Goal: Use online tool/utility: Use online tool/utility

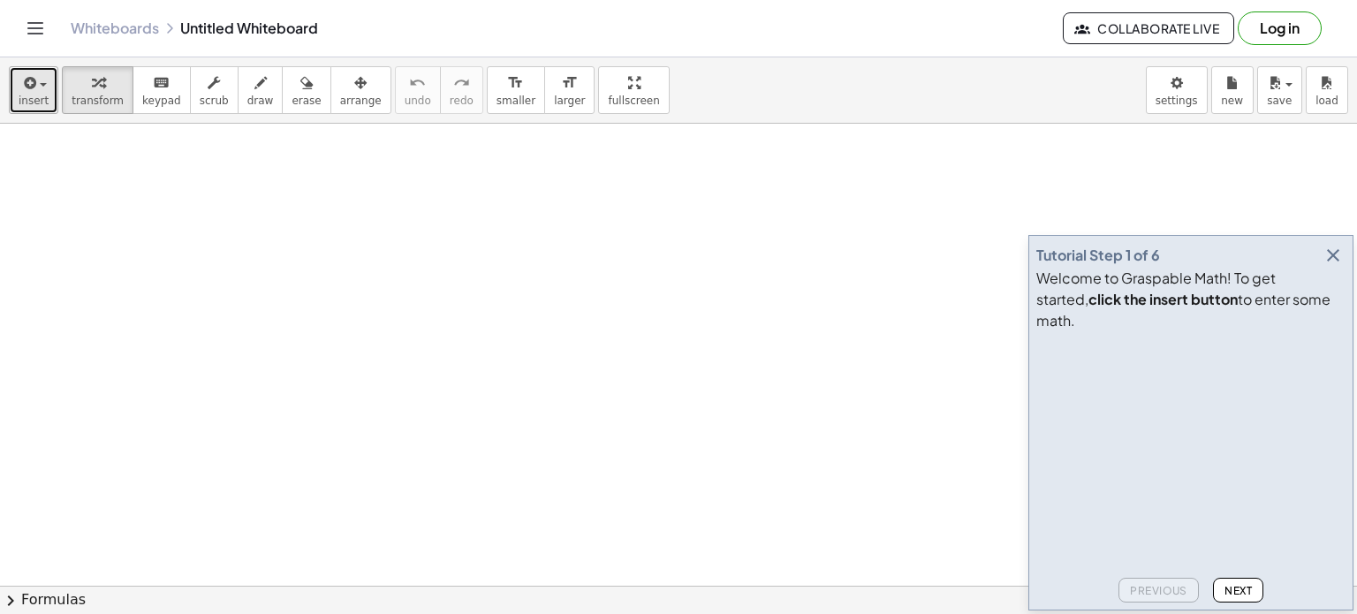
click at [30, 102] on span "insert" at bounding box center [34, 101] width 30 height 12
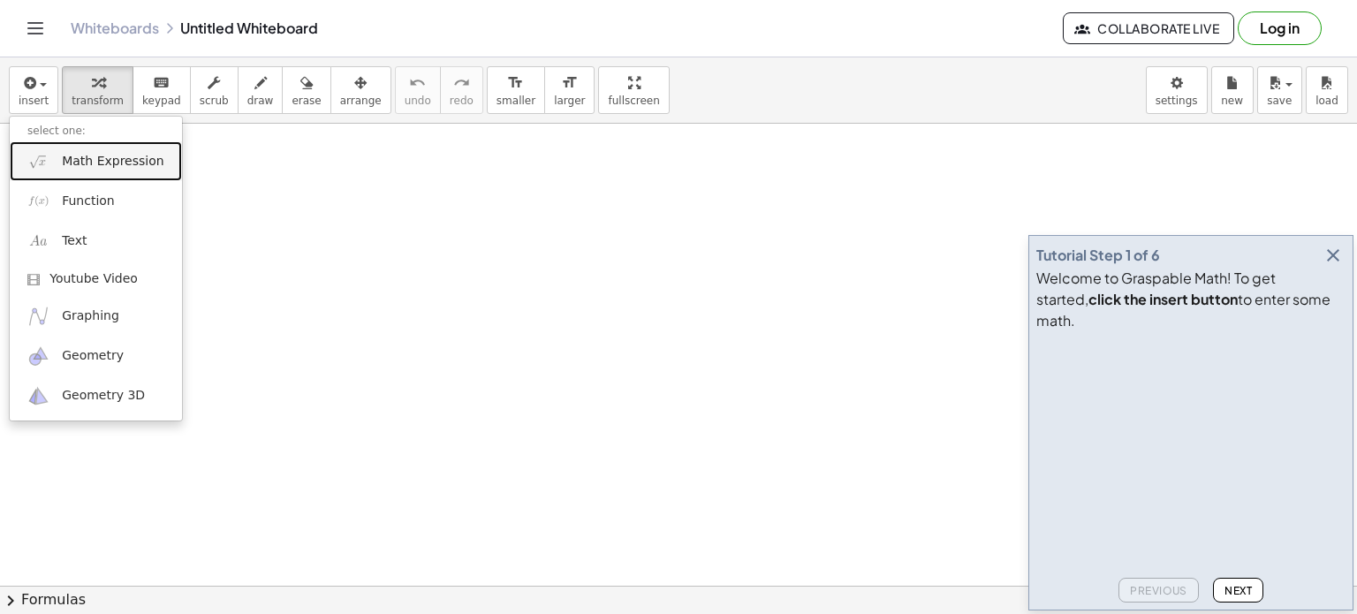
click at [132, 159] on span "Math Expression" at bounding box center [113, 162] width 102 height 18
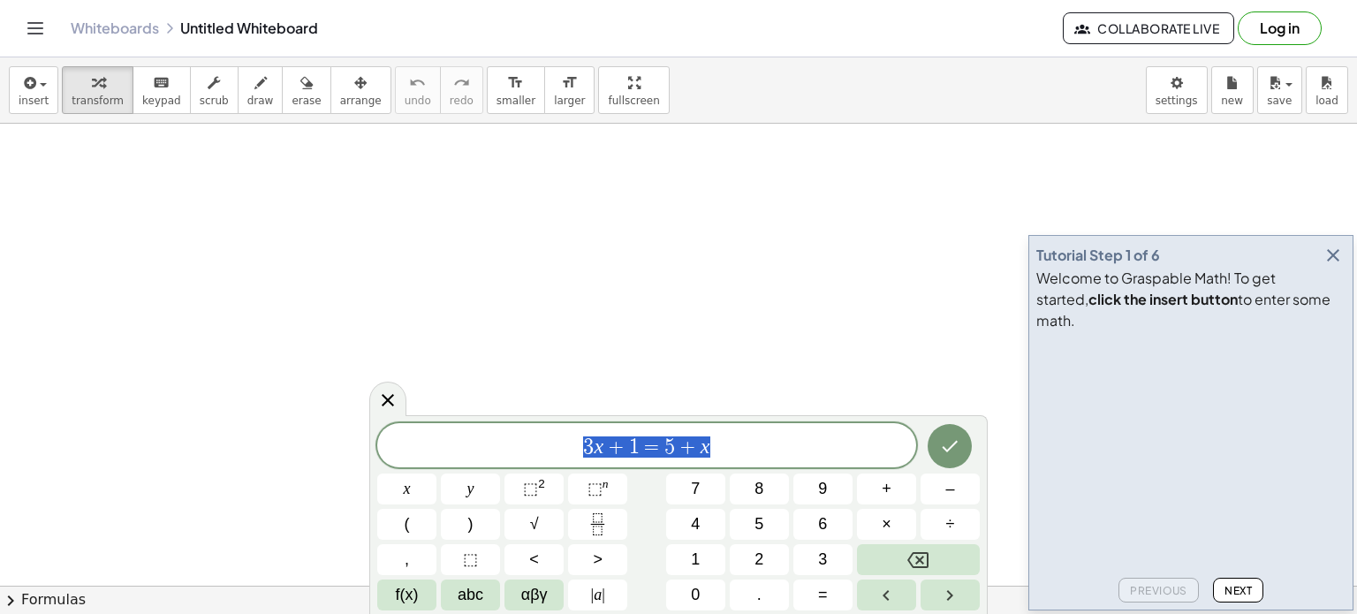
drag, startPoint x: 666, startPoint y: 444, endPoint x: 583, endPoint y: 442, distance: 83.1
click at [583, 442] on span "3 x + 1 = 5 + x" at bounding box center [646, 447] width 539 height 25
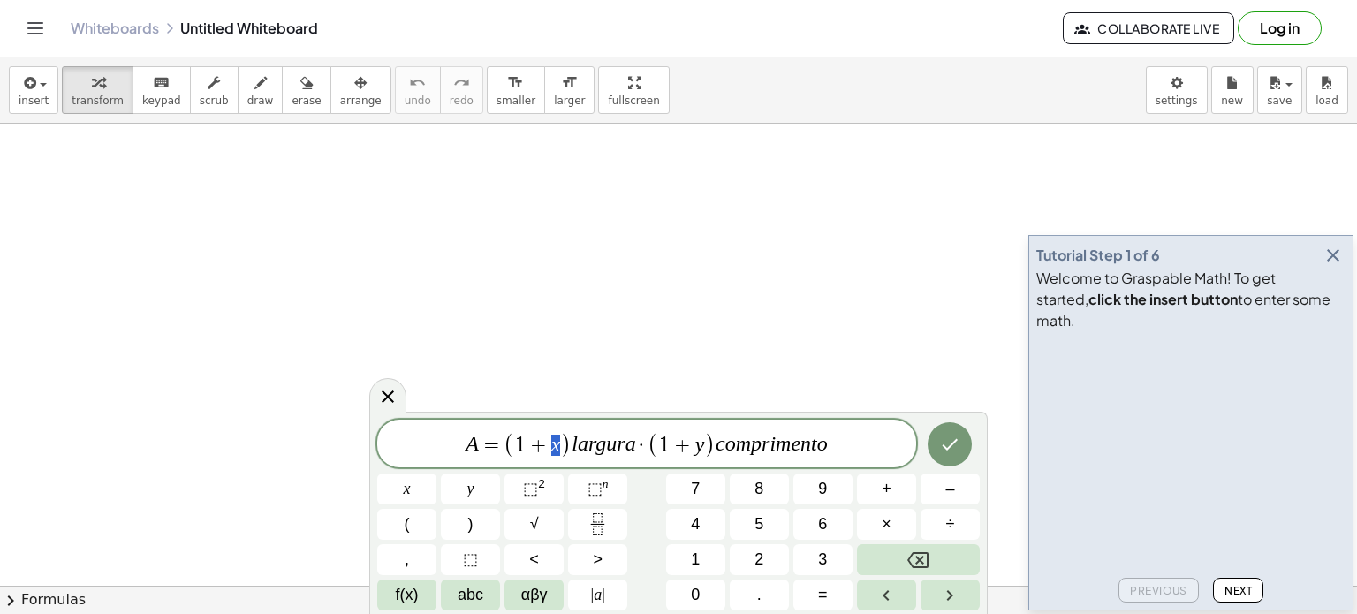
click at [561, 452] on span ")" at bounding box center [565, 445] width 11 height 26
click at [477, 561] on button "⬚" at bounding box center [470, 559] width 59 height 31
click at [1328, 266] on icon "button" at bounding box center [1332, 255] width 21 height 21
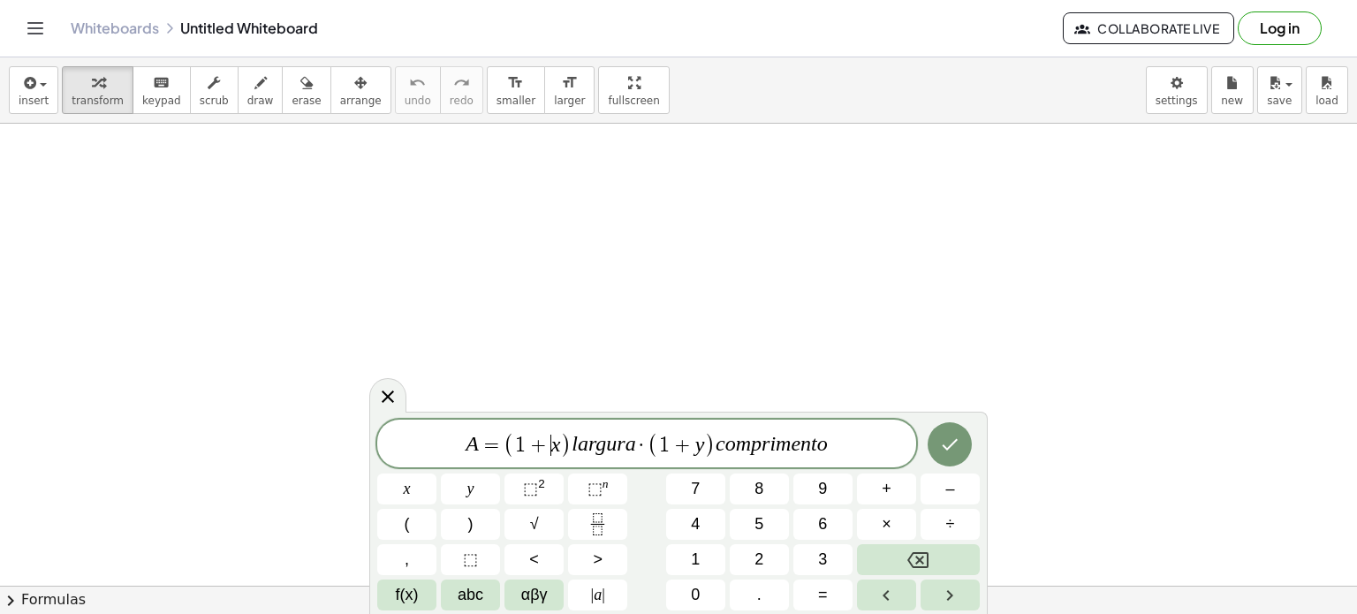
click at [539, 438] on span "+" at bounding box center [539, 445] width 26 height 21
click at [576, 451] on var "l" at bounding box center [574, 444] width 6 height 23
drag, startPoint x: 549, startPoint y: 445, endPoint x: 559, endPoint y: 447, distance: 10.7
click at [559, 446] on span "1 + x" at bounding box center [537, 445] width 45 height 21
drag, startPoint x: 554, startPoint y: 448, endPoint x: 569, endPoint y: 451, distance: 15.4
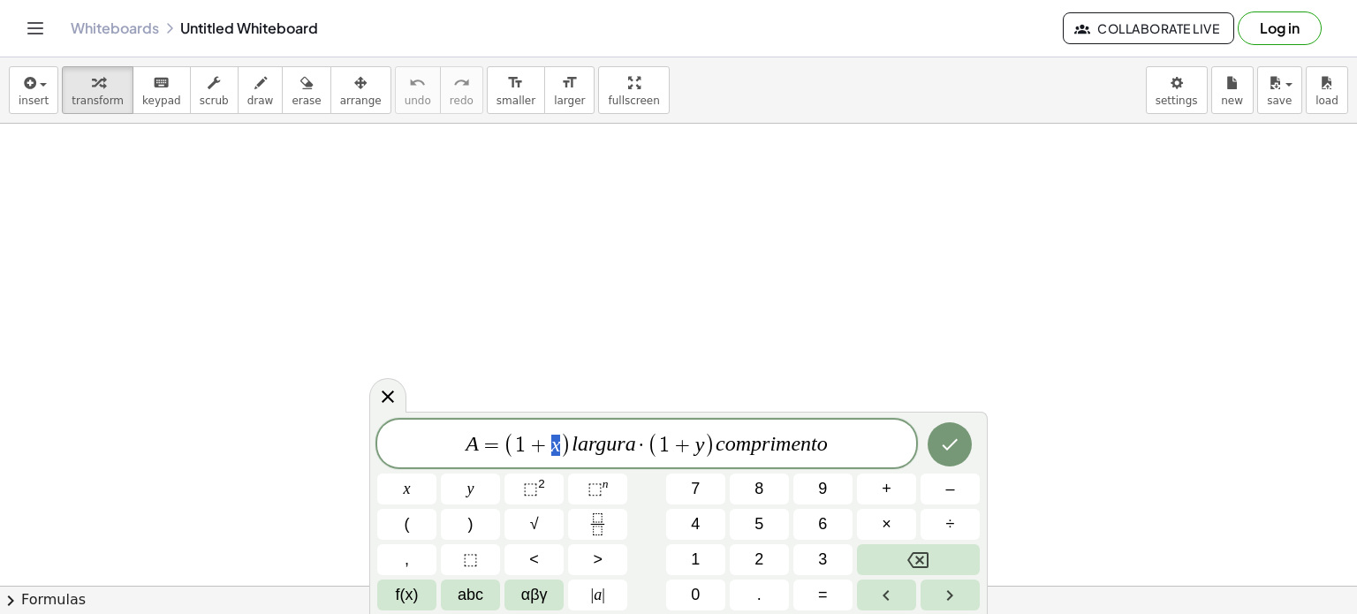
click at [585, 443] on var "a" at bounding box center [583, 444] width 11 height 23
drag, startPoint x: 550, startPoint y: 449, endPoint x: 560, endPoint y: 448, distance: 9.8
click at [579, 437] on var "a" at bounding box center [583, 444] width 11 height 23
drag, startPoint x: 478, startPoint y: 445, endPoint x: 489, endPoint y: 456, distance: 15.6
click at [458, 450] on span "A = ( 1 + x ) l a r g u r a · ( 1 + y ) c o m p r i m e n t o" at bounding box center [646, 444] width 539 height 29
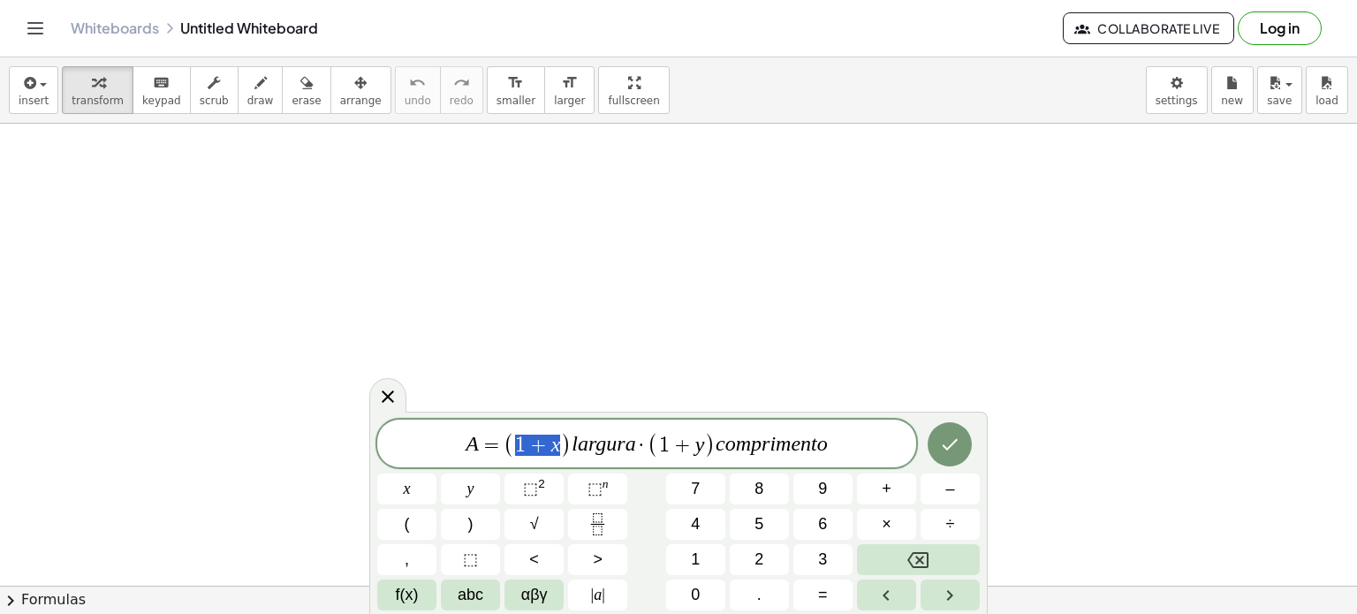
drag, startPoint x: 516, startPoint y: 443, endPoint x: 563, endPoint y: 441, distance: 46.8
drag, startPoint x: 657, startPoint y: 442, endPoint x: 700, endPoint y: 441, distance: 42.4
click at [700, 441] on span "( 1 + y )" at bounding box center [681, 445] width 68 height 26
click at [468, 445] on var "A" at bounding box center [471, 444] width 13 height 23
drag, startPoint x: 516, startPoint y: 448, endPoint x: 572, endPoint y: 437, distance: 57.5
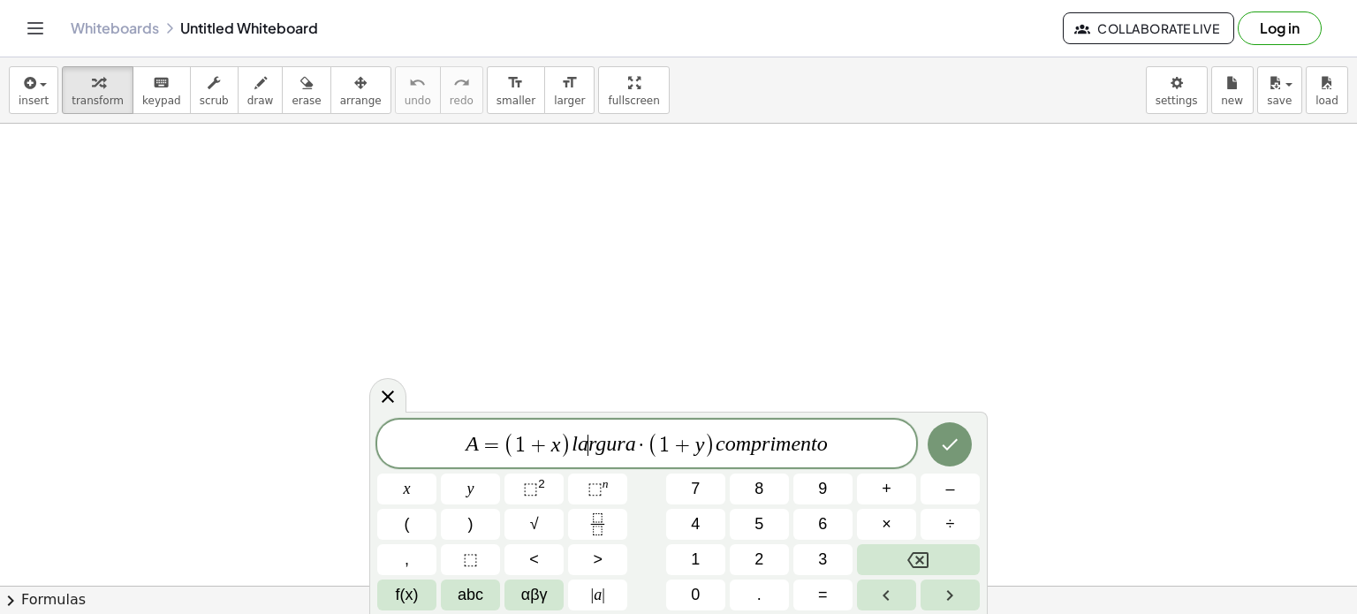
click at [586, 441] on var "a" at bounding box center [583, 444] width 11 height 23
click at [945, 436] on icon "Done" at bounding box center [949, 444] width 21 height 21
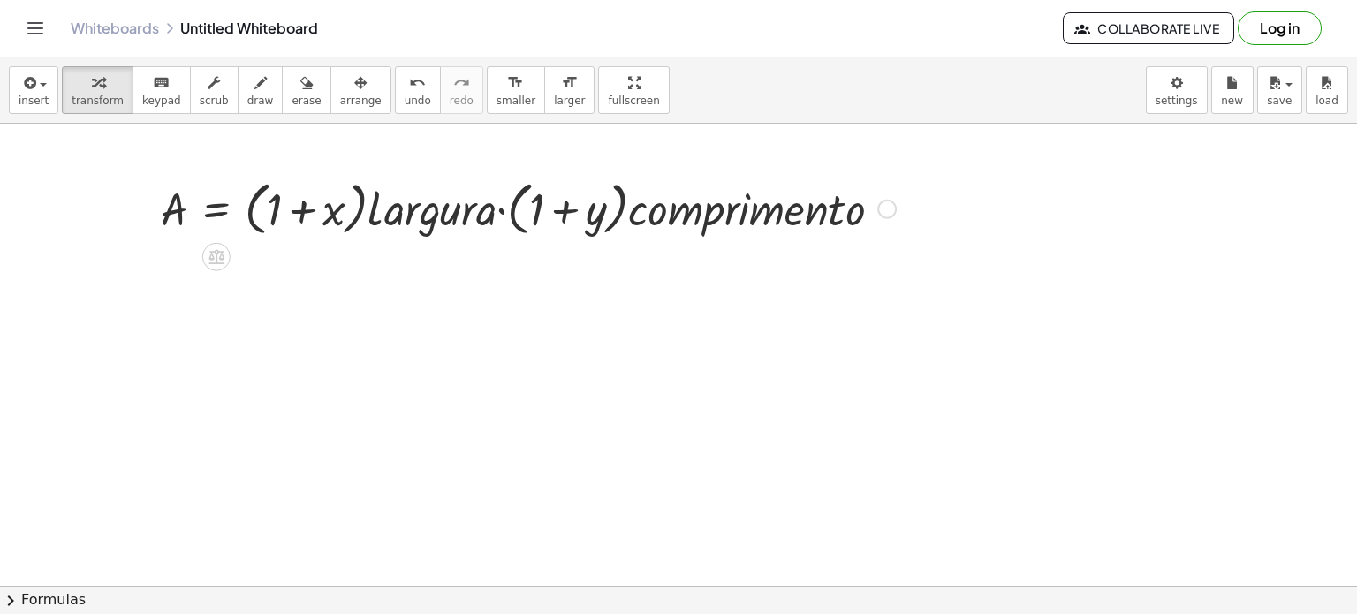
click at [260, 218] on div at bounding box center [528, 207] width 753 height 67
click at [217, 264] on div at bounding box center [216, 256] width 28 height 28
click at [219, 212] on div at bounding box center [528, 207] width 753 height 67
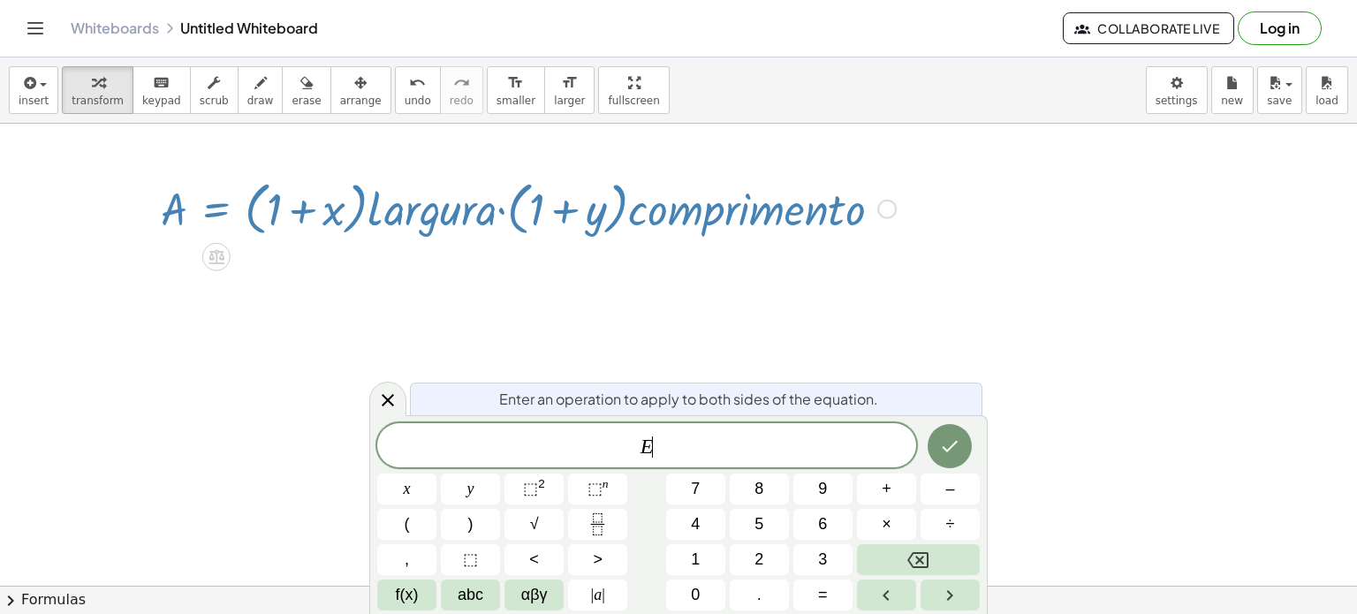
click at [220, 216] on div at bounding box center [528, 207] width 753 height 67
click at [730, 477] on button "8" at bounding box center [759, 488] width 59 height 31
click at [706, 455] on span "E 8 ​" at bounding box center [646, 447] width 539 height 25
drag, startPoint x: 627, startPoint y: 254, endPoint x: 608, endPoint y: 215, distance: 43.5
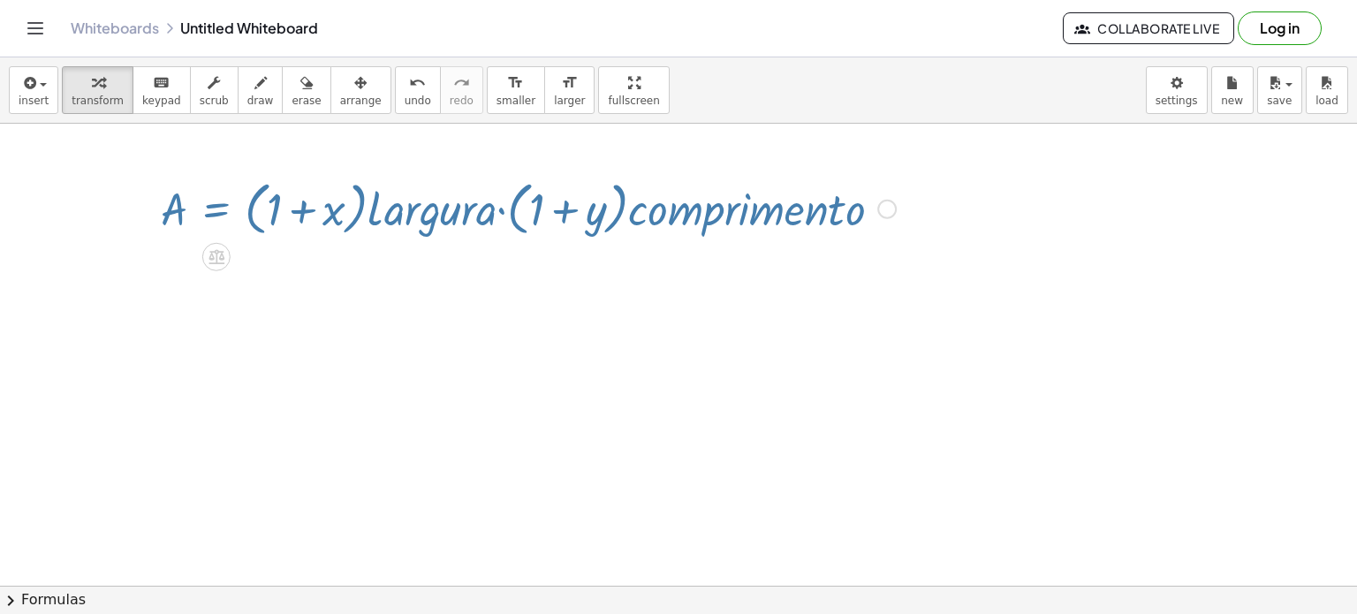
click at [608, 212] on div at bounding box center [528, 207] width 753 height 67
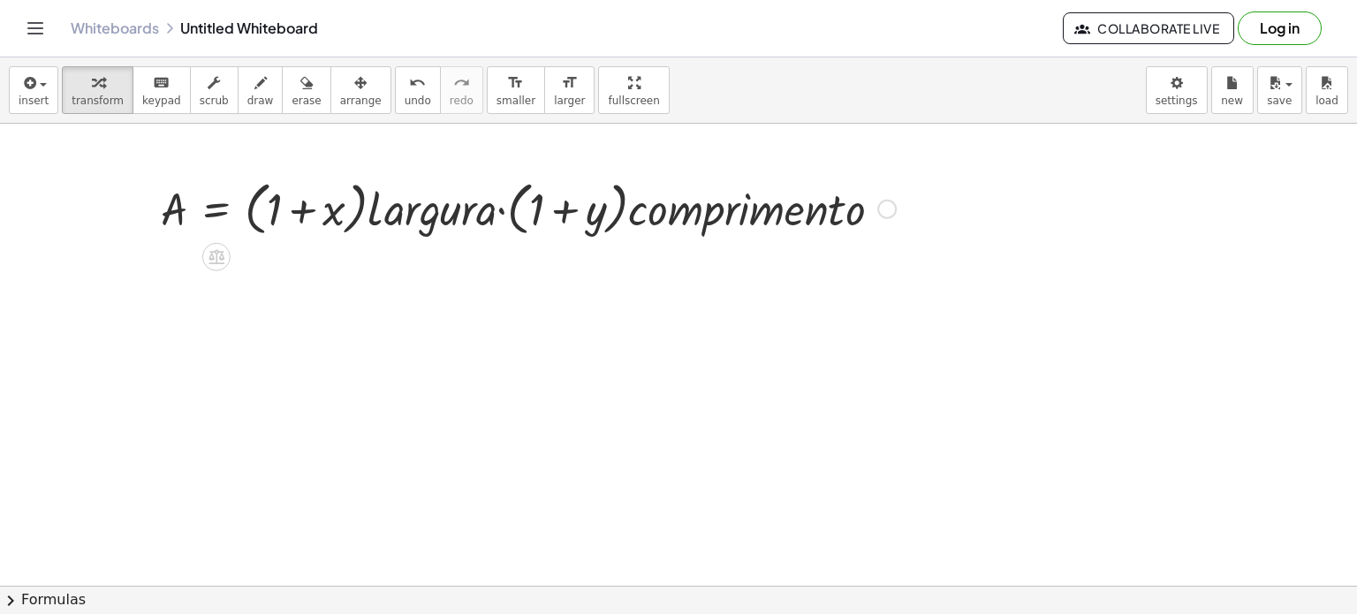
click at [880, 214] on div at bounding box center [886, 209] width 19 height 19
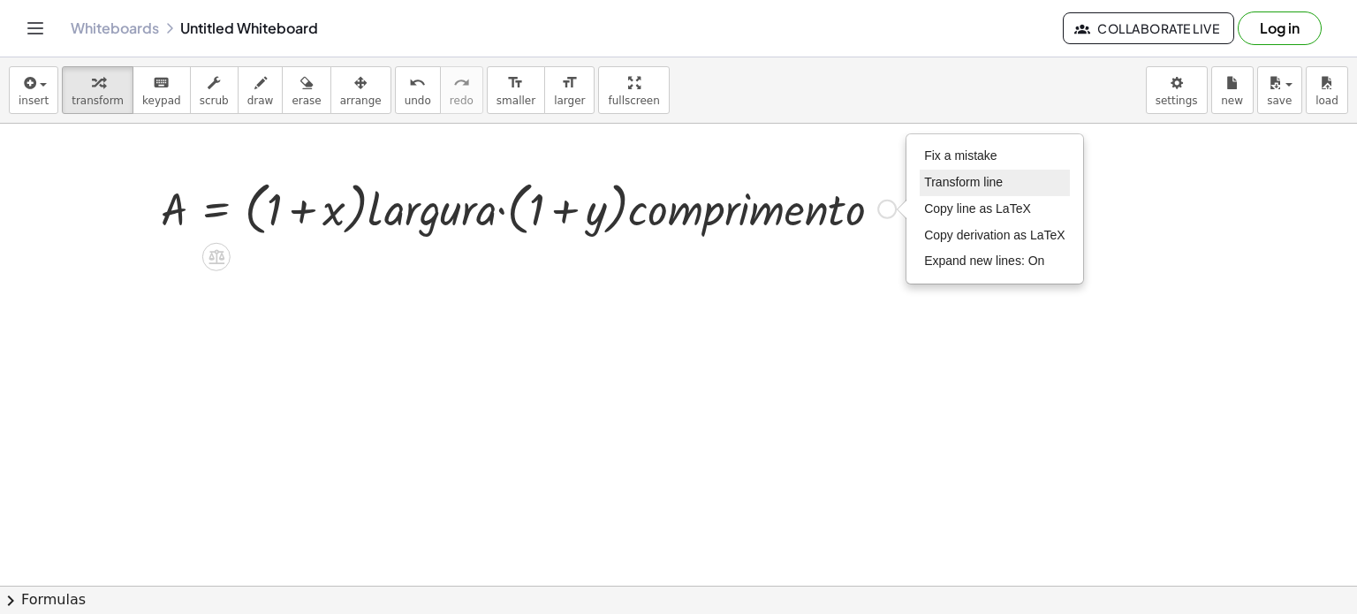
click at [983, 188] on li "Transform line" at bounding box center [995, 183] width 150 height 26
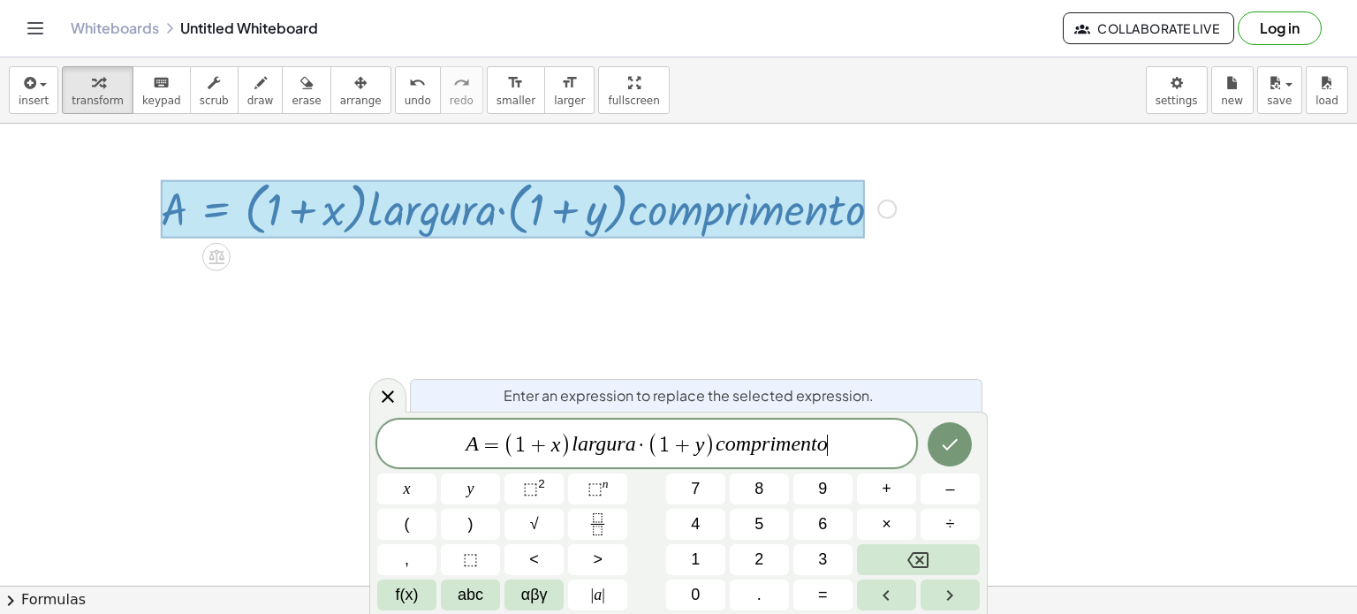
click at [862, 437] on span "A = ( 1 + x ) l a r g u r a · ( 1 + y ) c o m p r i m e n t o ​" at bounding box center [646, 444] width 539 height 29
drag, startPoint x: 518, startPoint y: 444, endPoint x: 567, endPoint y: 445, distance: 49.5
click at [606, 458] on span "A = ( 1 + x ) l a r g ​ u r a · ( 1 + y ) c o m p r i m e n t o" at bounding box center [646, 444] width 539 height 29
drag, startPoint x: 515, startPoint y: 444, endPoint x: 578, endPoint y: 444, distance: 62.7
click at [526, 446] on span "( 1 + x )" at bounding box center [537, 445] width 68 height 26
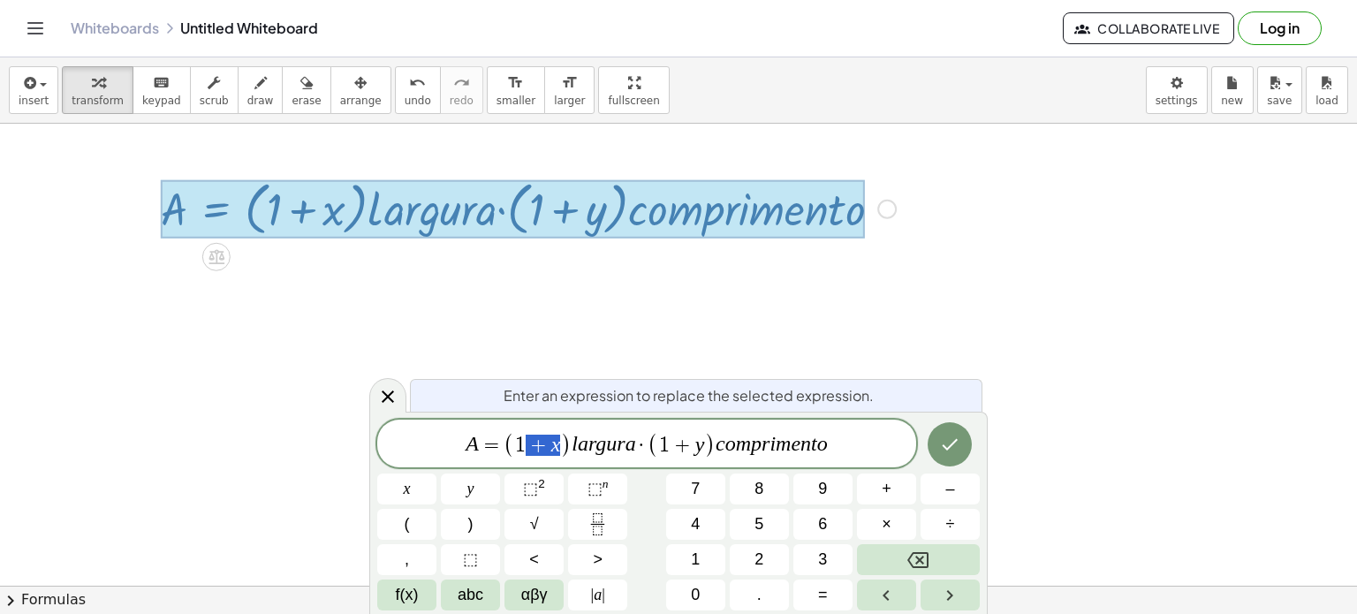
drag, startPoint x: 536, startPoint y: 444, endPoint x: 556, endPoint y: 443, distance: 19.5
drag, startPoint x: 716, startPoint y: 448, endPoint x: 695, endPoint y: 448, distance: 21.2
drag, startPoint x: 688, startPoint y: 445, endPoint x: 708, endPoint y: 448, distance: 20.5
click at [708, 448] on span "( 1 + y )" at bounding box center [681, 445] width 68 height 26
drag, startPoint x: 662, startPoint y: 438, endPoint x: 807, endPoint y: 443, distance: 145.8
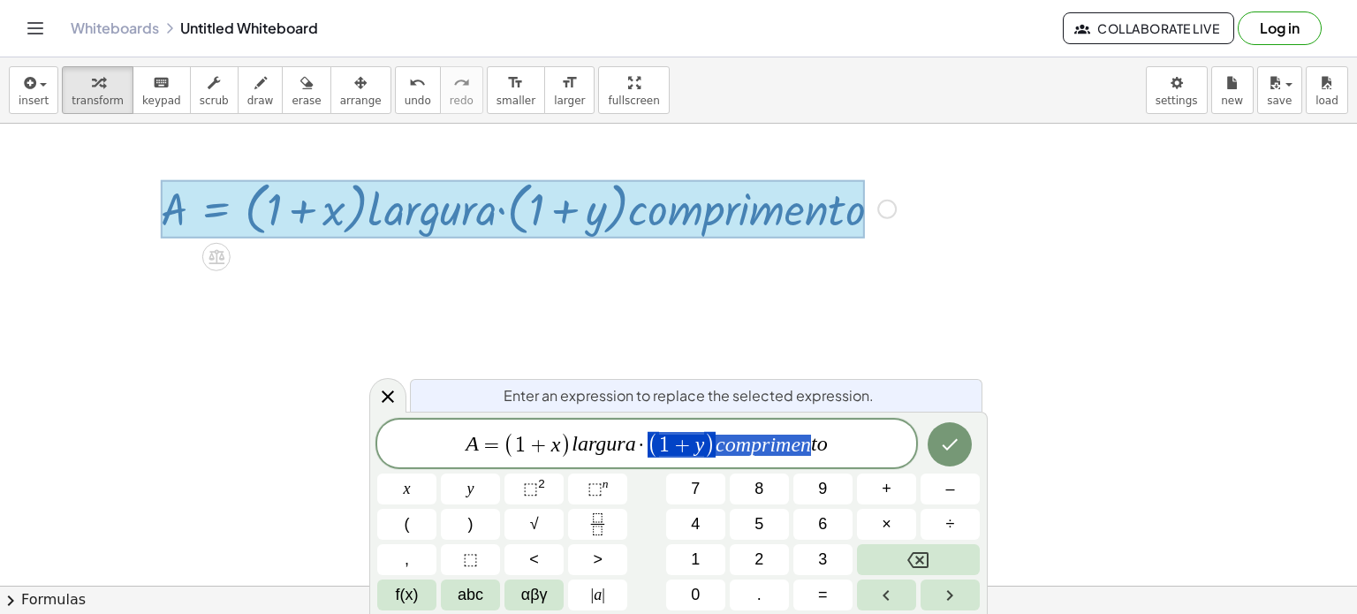
click at [613, 448] on var "u" at bounding box center [611, 444] width 11 height 23
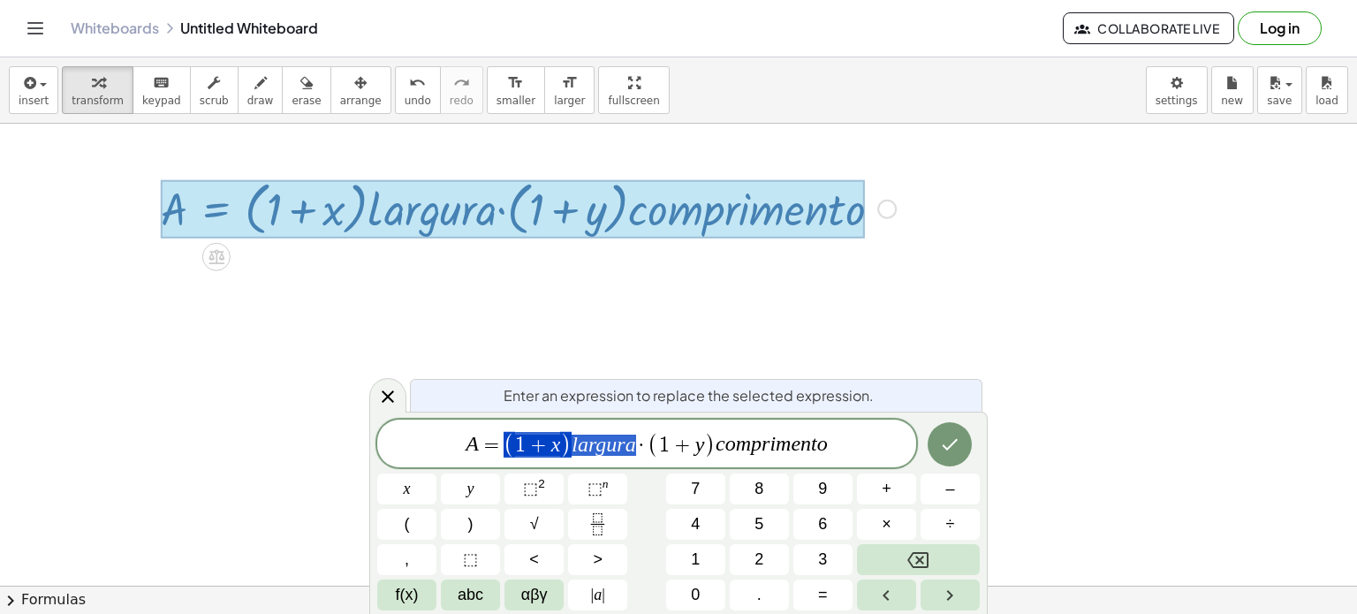
drag, startPoint x: 518, startPoint y: 443, endPoint x: 655, endPoint y: 445, distance: 137.8
click at [725, 450] on var "o" at bounding box center [730, 444] width 11 height 23
drag, startPoint x: 572, startPoint y: 445, endPoint x: 639, endPoint y: 445, distance: 66.2
drag, startPoint x: 461, startPoint y: 448, endPoint x: 475, endPoint y: 450, distance: 14.2
click at [432, 449] on span "​ A = ( 1 + x ) l a r g u r a · ( 1 + y ) c o m p r i m e n t o" at bounding box center [646, 444] width 539 height 29
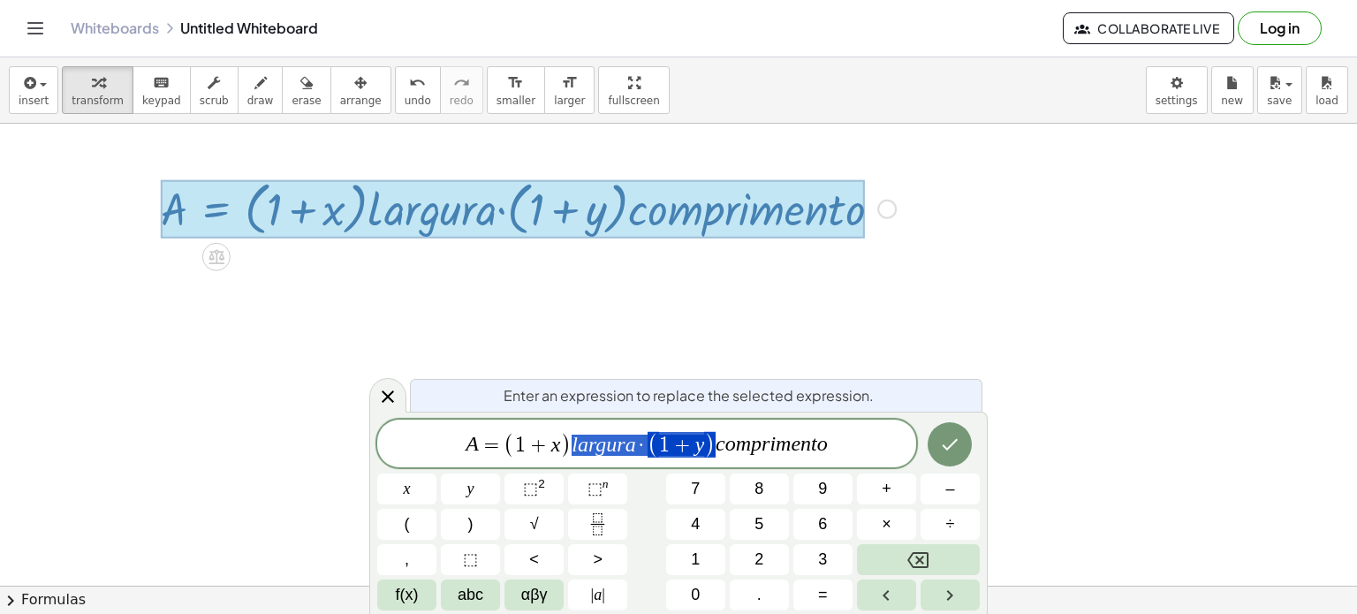
drag, startPoint x: 569, startPoint y: 441, endPoint x: 640, endPoint y: 441, distance: 70.7
click at [657, 443] on span "A = ( 1 + x ) l a r g u r a · ( 1 + y ) c o m p r i m e n t o" at bounding box center [646, 444] width 539 height 29
click at [470, 447] on var "A" at bounding box center [471, 444] width 13 height 23
click at [617, 443] on var "r" at bounding box center [621, 444] width 8 height 23
click at [606, 446] on var "u" at bounding box center [611, 444] width 11 height 23
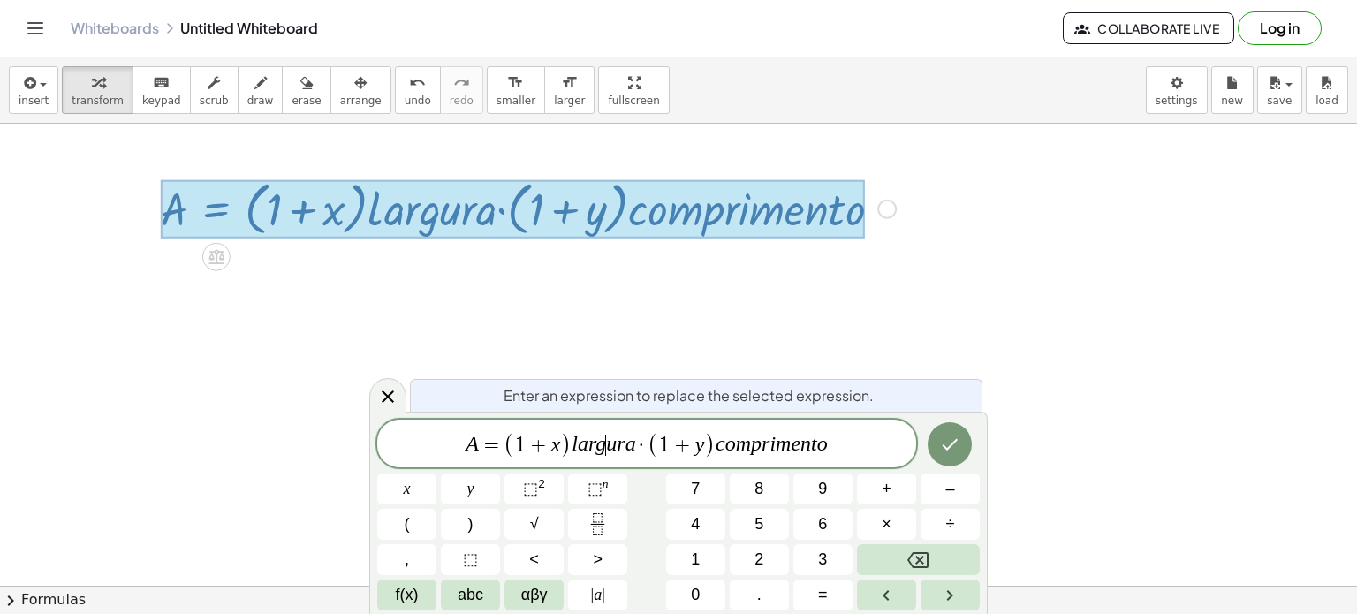
click at [606, 445] on var "u" at bounding box center [611, 444] width 11 height 23
drag, startPoint x: 572, startPoint y: 441, endPoint x: 629, endPoint y: 436, distance: 56.7
click at [723, 452] on span "A = ( 1 + x ) l a r g u r a · ( 1 + y ) c o m p r i m e n t o" at bounding box center [646, 444] width 539 height 29
click at [710, 445] on span ")" at bounding box center [709, 445] width 11 height 26
drag, startPoint x: 559, startPoint y: 443, endPoint x: 536, endPoint y: 460, distance: 28.4
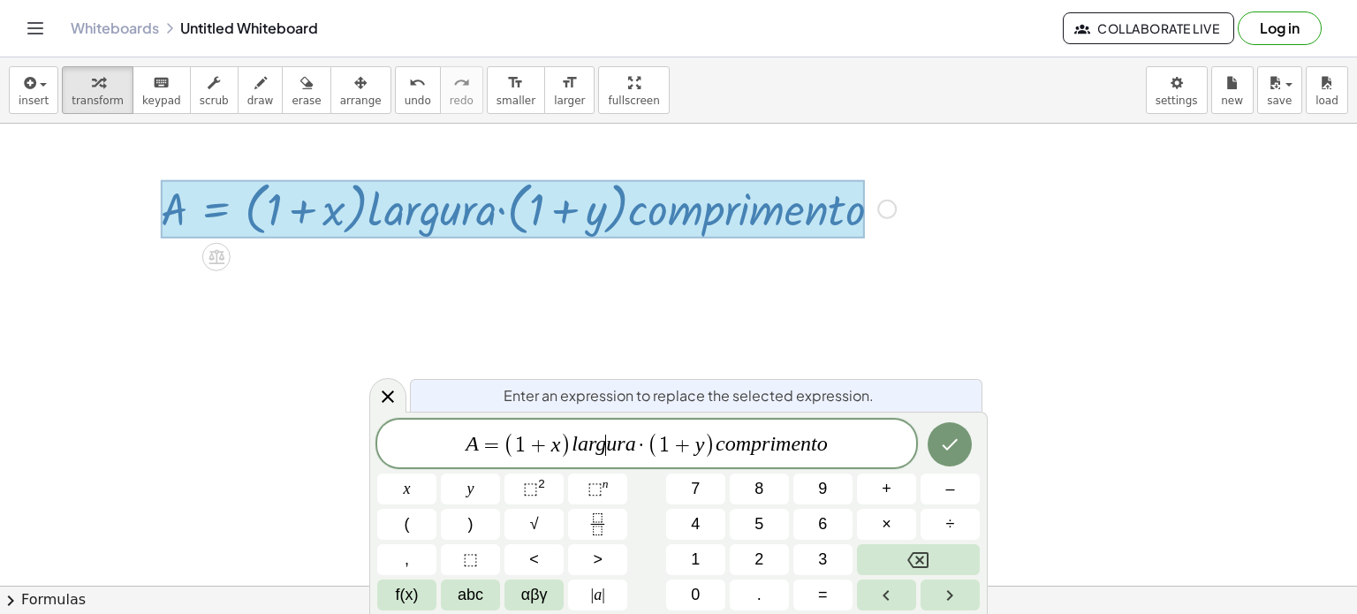
click at [606, 450] on var "u" at bounding box center [611, 444] width 11 height 23
click at [947, 445] on icon "Done" at bounding box center [949, 444] width 21 height 21
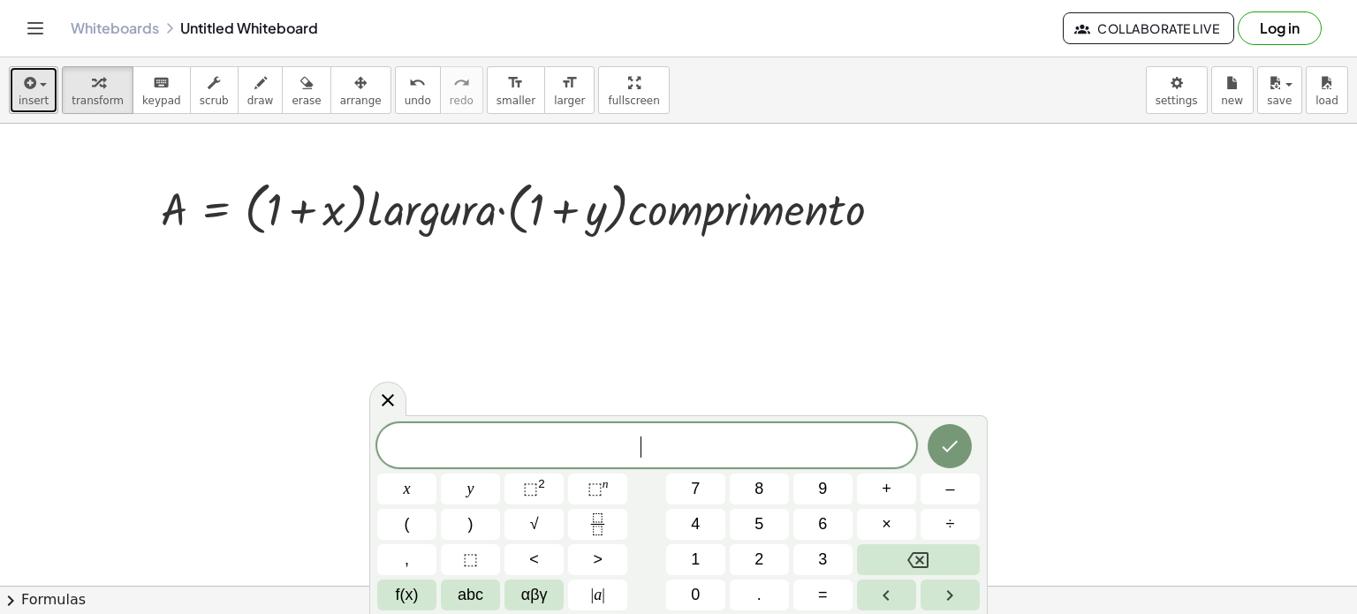
click at [38, 99] on span "insert" at bounding box center [34, 101] width 30 height 12
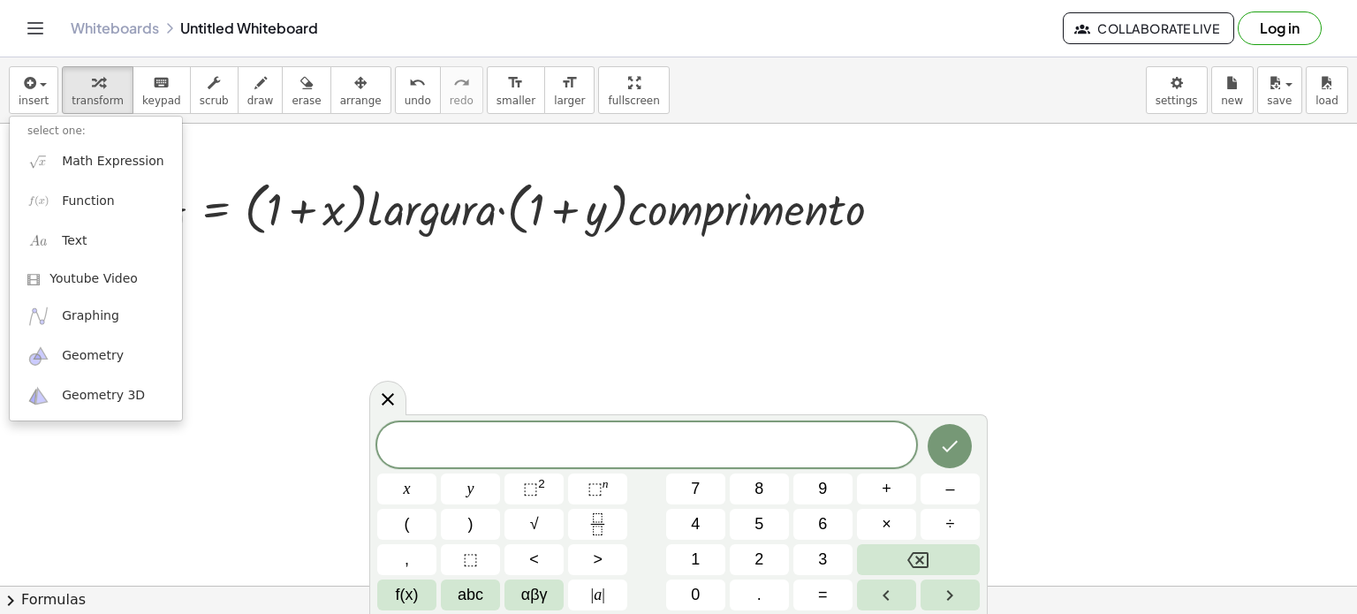
click at [602, 439] on span at bounding box center [646, 446] width 539 height 26
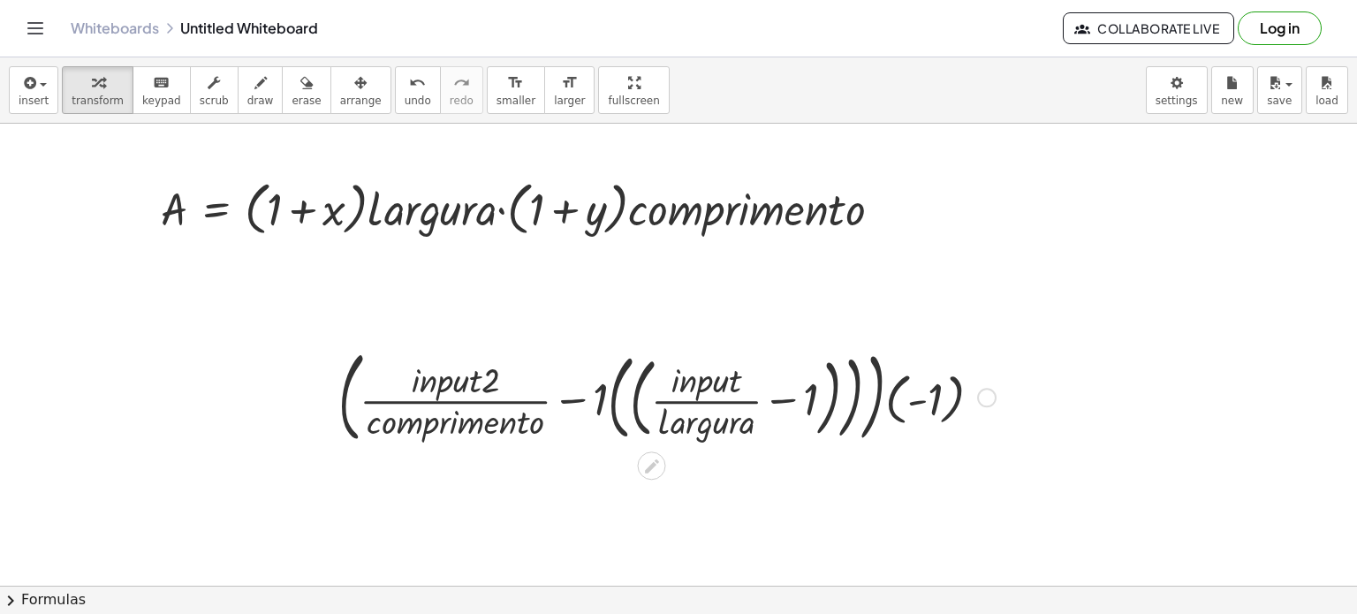
click at [897, 402] on div at bounding box center [666, 396] width 675 height 109
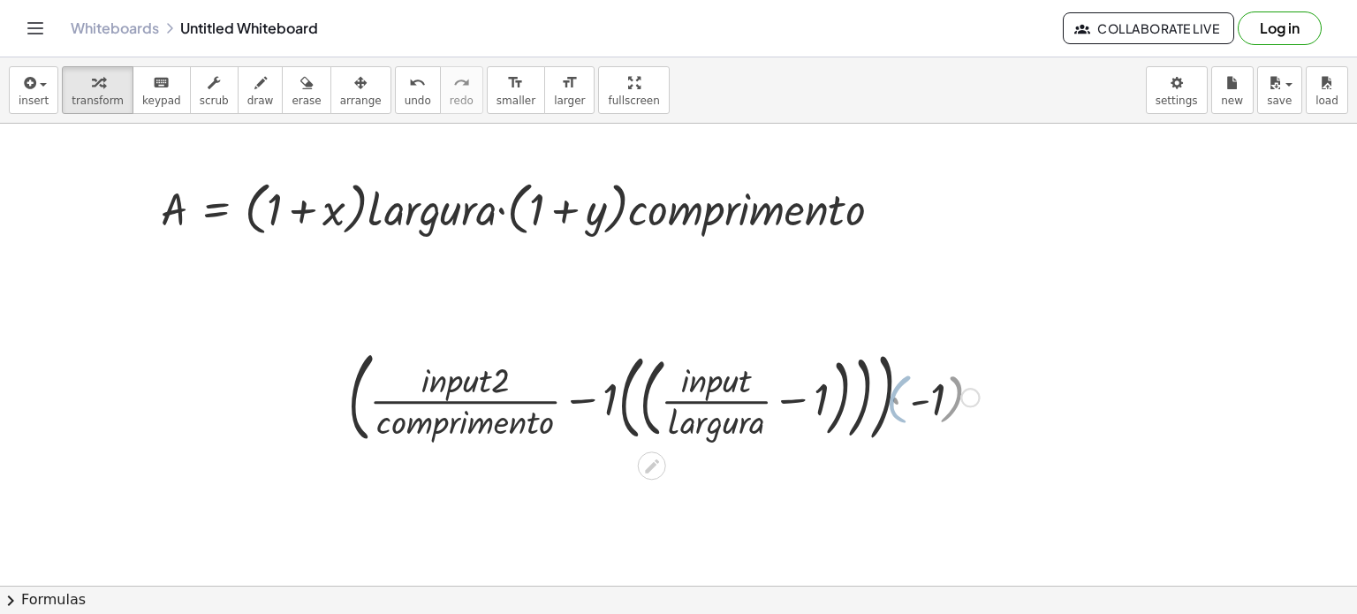
click at [981, 397] on div at bounding box center [666, 396] width 641 height 109
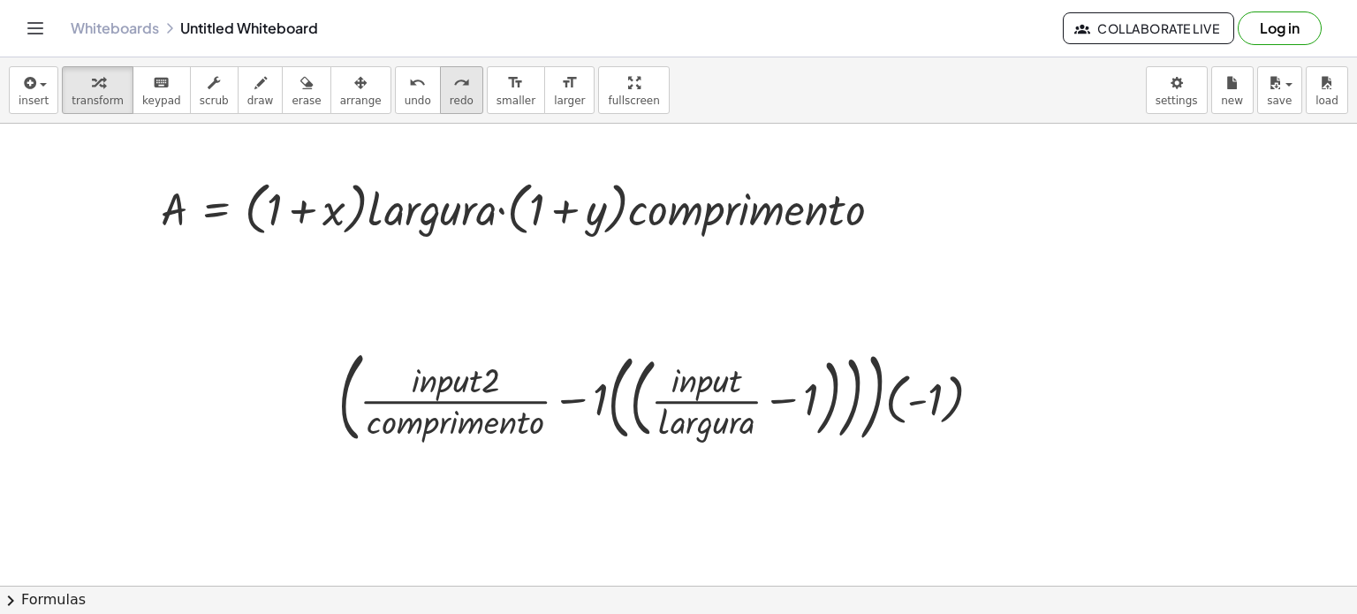
click at [450, 98] on span "redo" at bounding box center [462, 101] width 24 height 12
click at [988, 398] on div at bounding box center [986, 397] width 19 height 19
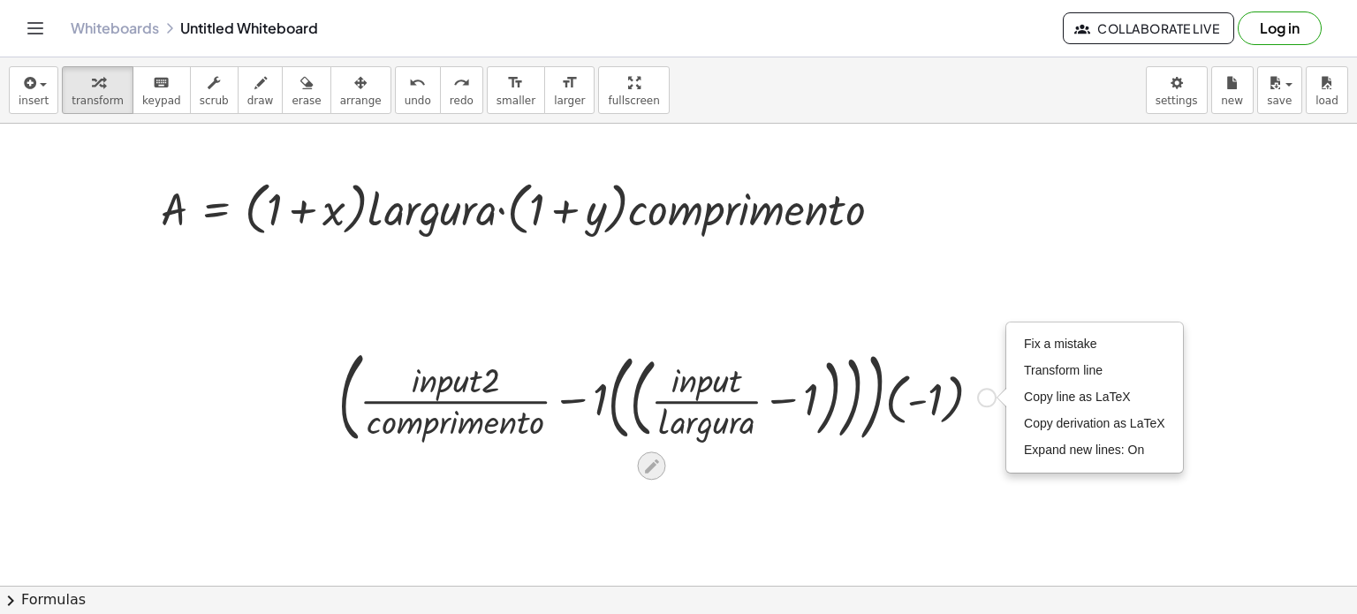
click at [652, 469] on icon at bounding box center [651, 466] width 19 height 19
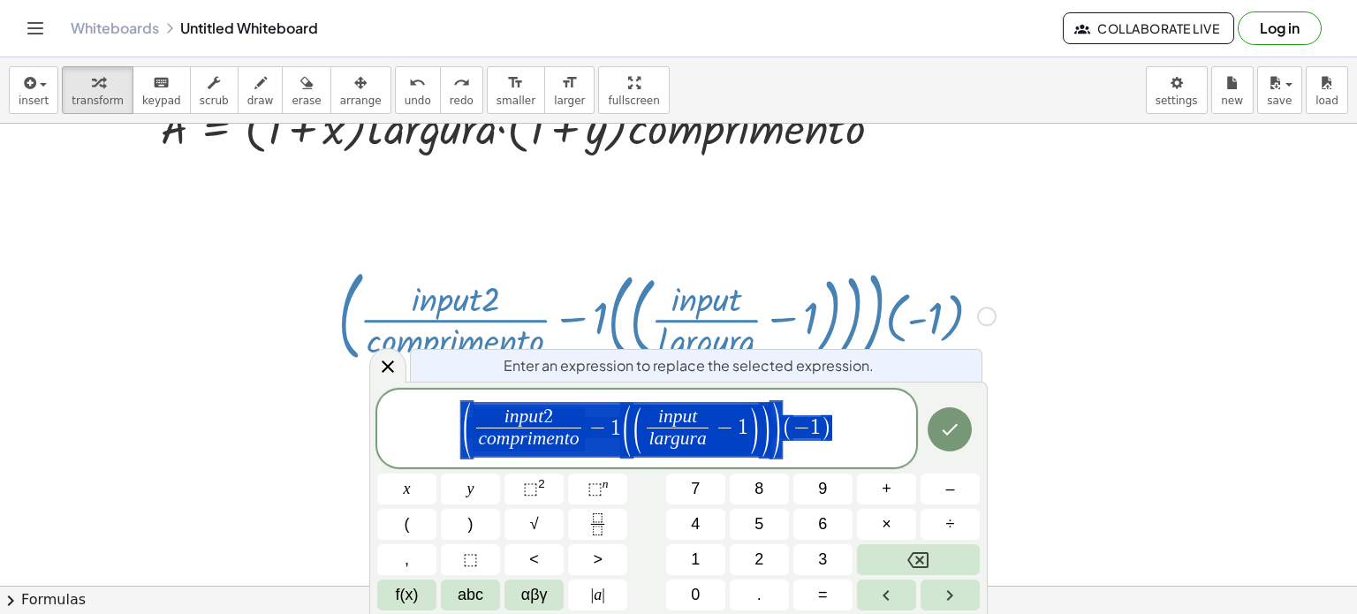
scroll to position [82, 0]
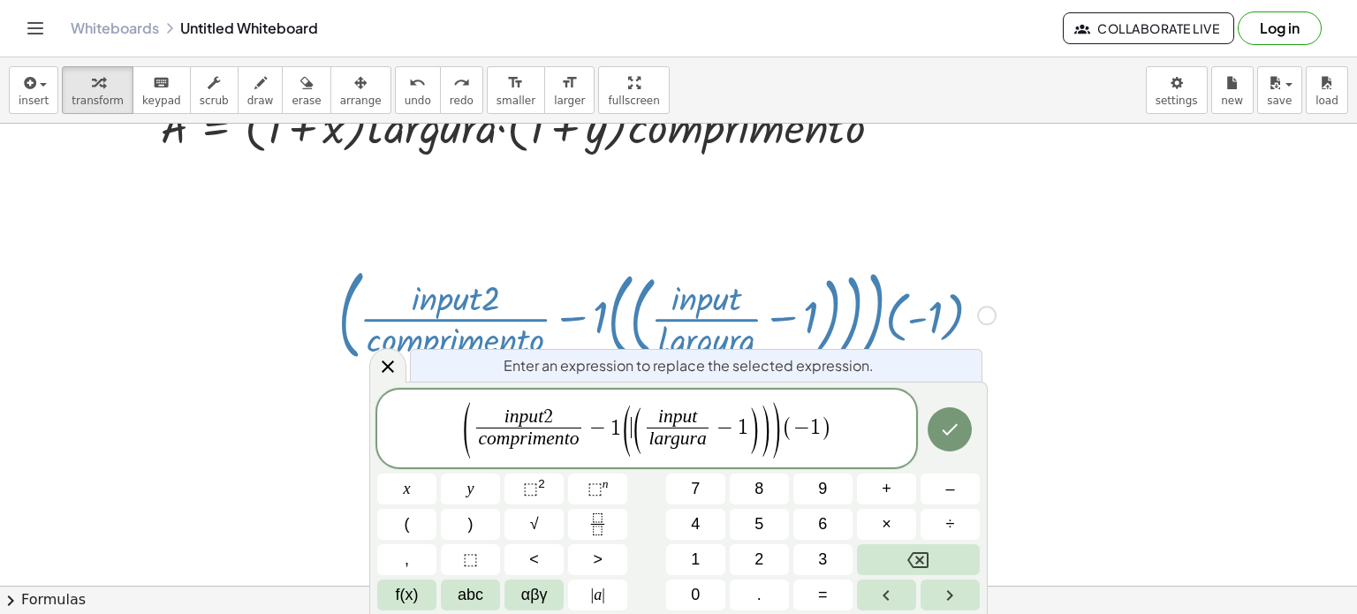
click at [633, 435] on span "(" at bounding box center [637, 430] width 13 height 51
click at [632, 432] on span "(" at bounding box center [637, 430] width 13 height 51
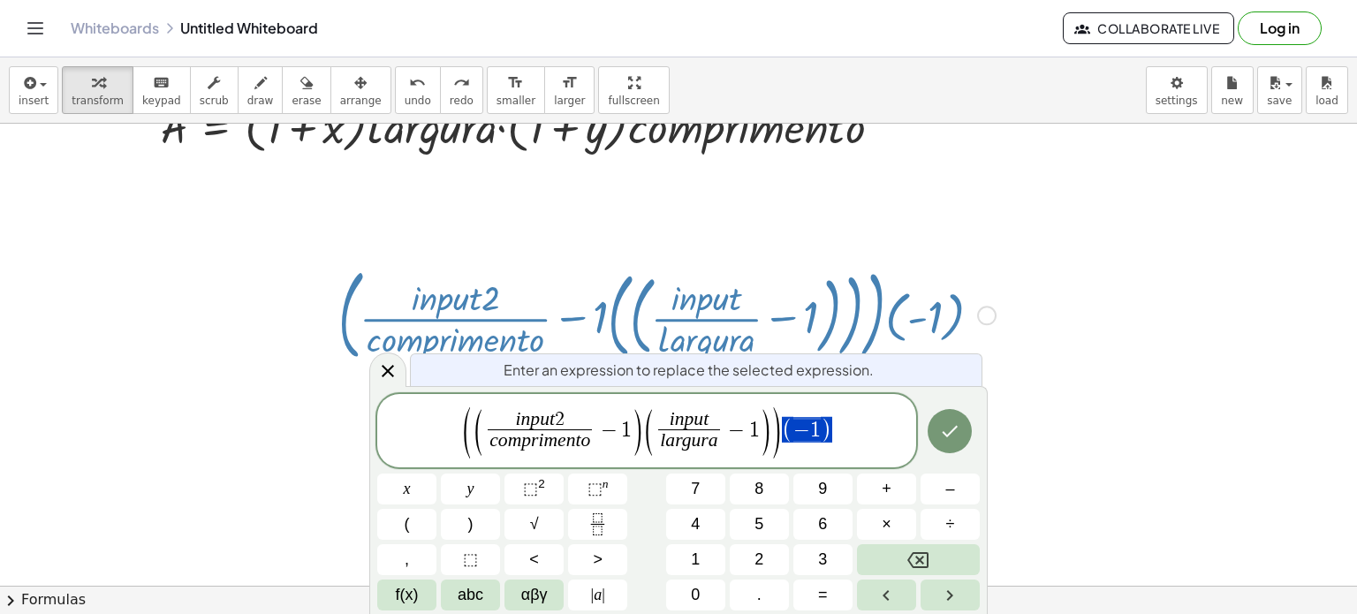
drag, startPoint x: 793, startPoint y: 430, endPoint x: 709, endPoint y: 419, distance: 84.7
drag, startPoint x: 526, startPoint y: 423, endPoint x: 598, endPoint y: 444, distance: 74.6
click at [526, 423] on var "n" at bounding box center [526, 418] width 10 height 21
click at [667, 427] on span "​ i n p u t" at bounding box center [689, 420] width 62 height 19
drag, startPoint x: 601, startPoint y: 431, endPoint x: 704, endPoint y: 428, distance: 103.4
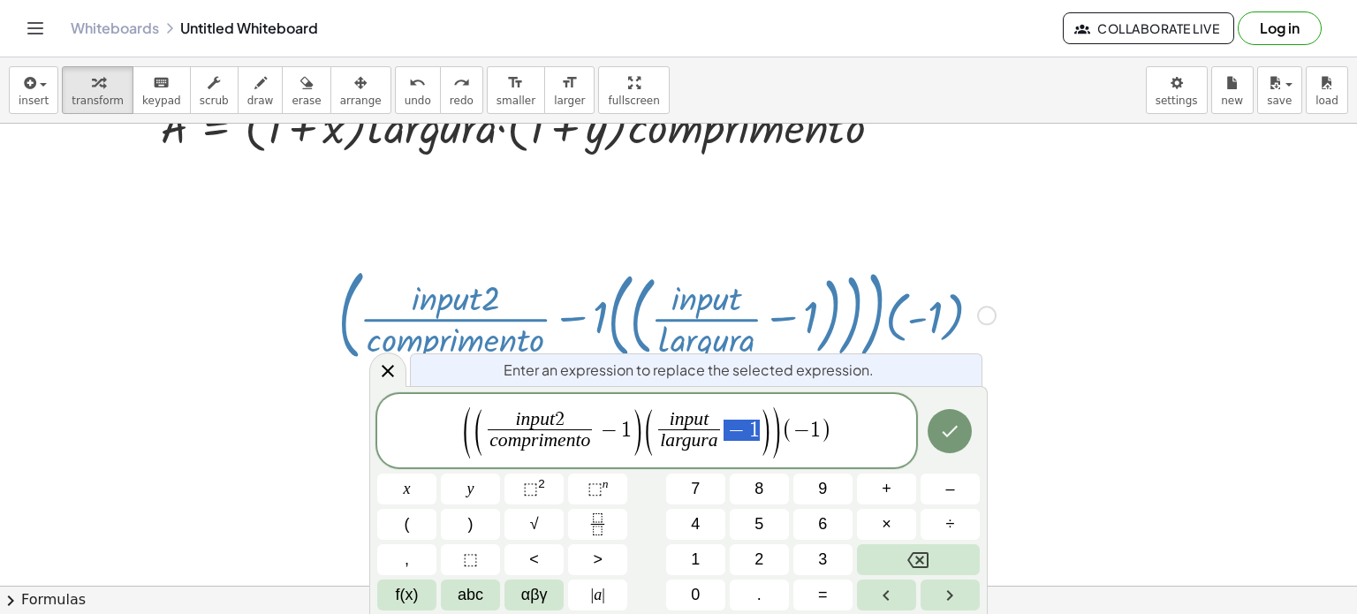
drag, startPoint x: 731, startPoint y: 433, endPoint x: 751, endPoint y: 432, distance: 19.5
click at [607, 428] on span "−" at bounding box center [609, 430] width 26 height 21
click at [853, 429] on span "( ( i n p u t 2 c o m p r i m e n t o ​ ​ − 1 ) ( i n p u t l a r g u r a ​ − 1…" at bounding box center [646, 432] width 539 height 55
drag, startPoint x: 520, startPoint y: 421, endPoint x: 558, endPoint y: 423, distance: 38.0
drag, startPoint x: 603, startPoint y: 434, endPoint x: 628, endPoint y: 431, distance: 24.9
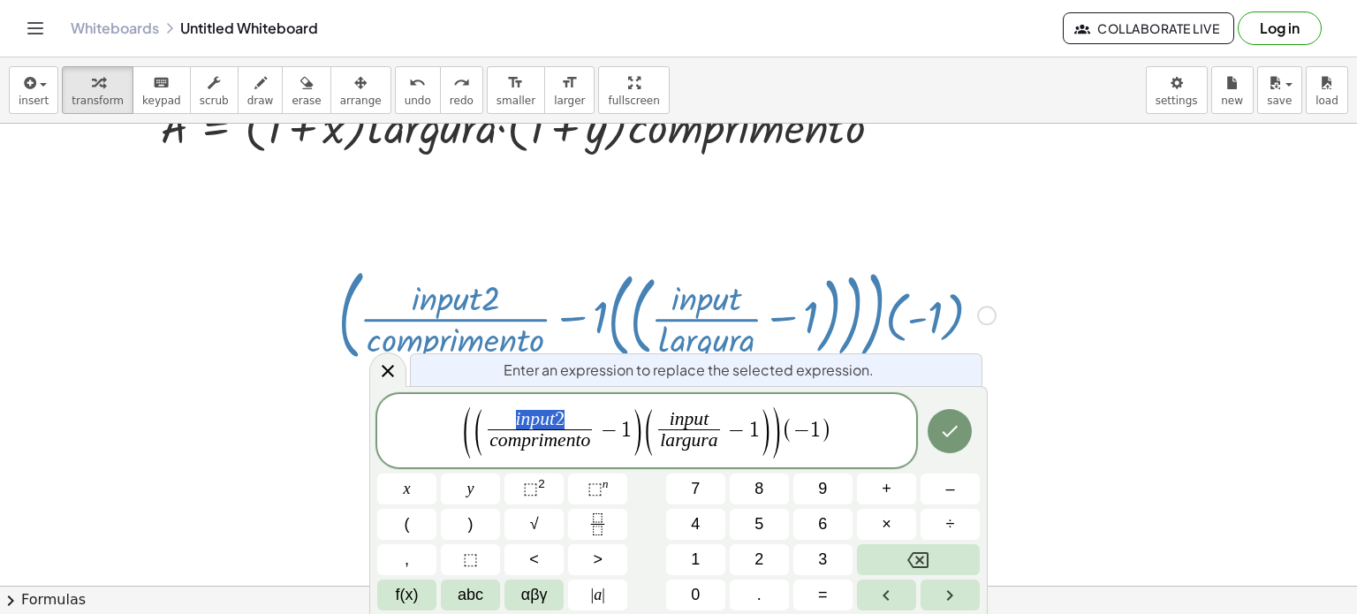
drag, startPoint x: 515, startPoint y: 416, endPoint x: 567, endPoint y: 420, distance: 52.2
drag, startPoint x: 491, startPoint y: 436, endPoint x: 593, endPoint y: 438, distance: 101.6
click at [521, 412] on var "n" at bounding box center [526, 418] width 10 height 21
drag, startPoint x: 603, startPoint y: 430, endPoint x: 625, endPoint y: 431, distance: 22.1
click at [523, 444] on var "p" at bounding box center [526, 439] width 10 height 21
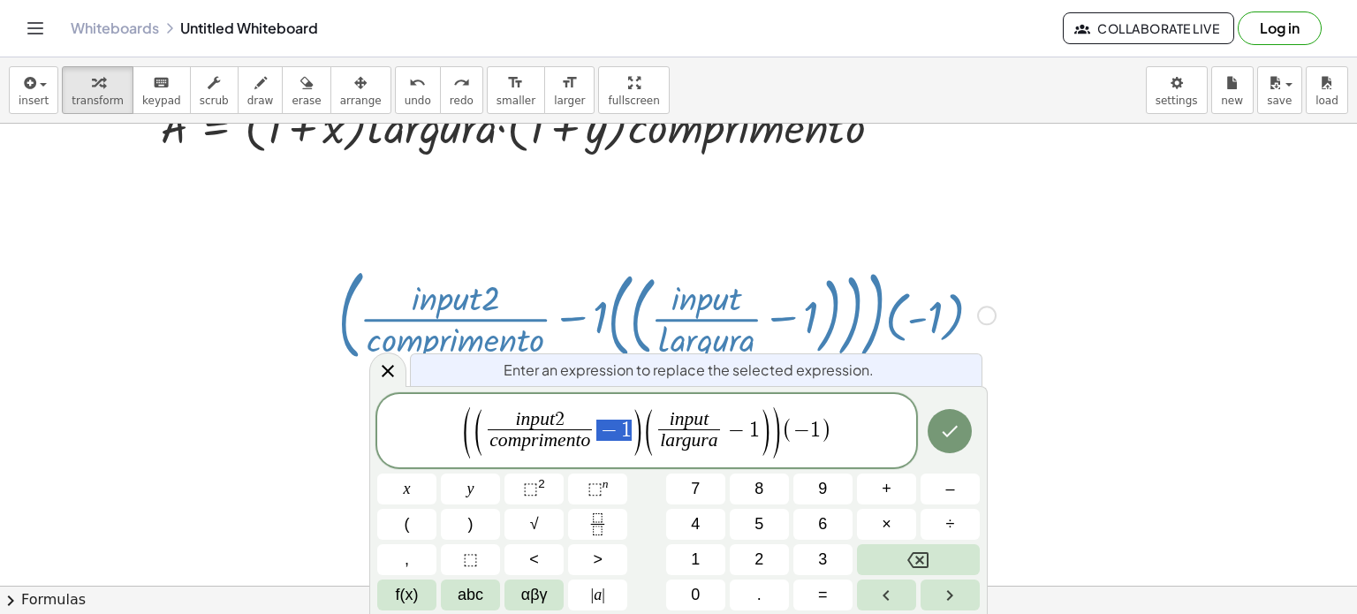
drag, startPoint x: 595, startPoint y: 424, endPoint x: 629, endPoint y: 430, distance: 34.1
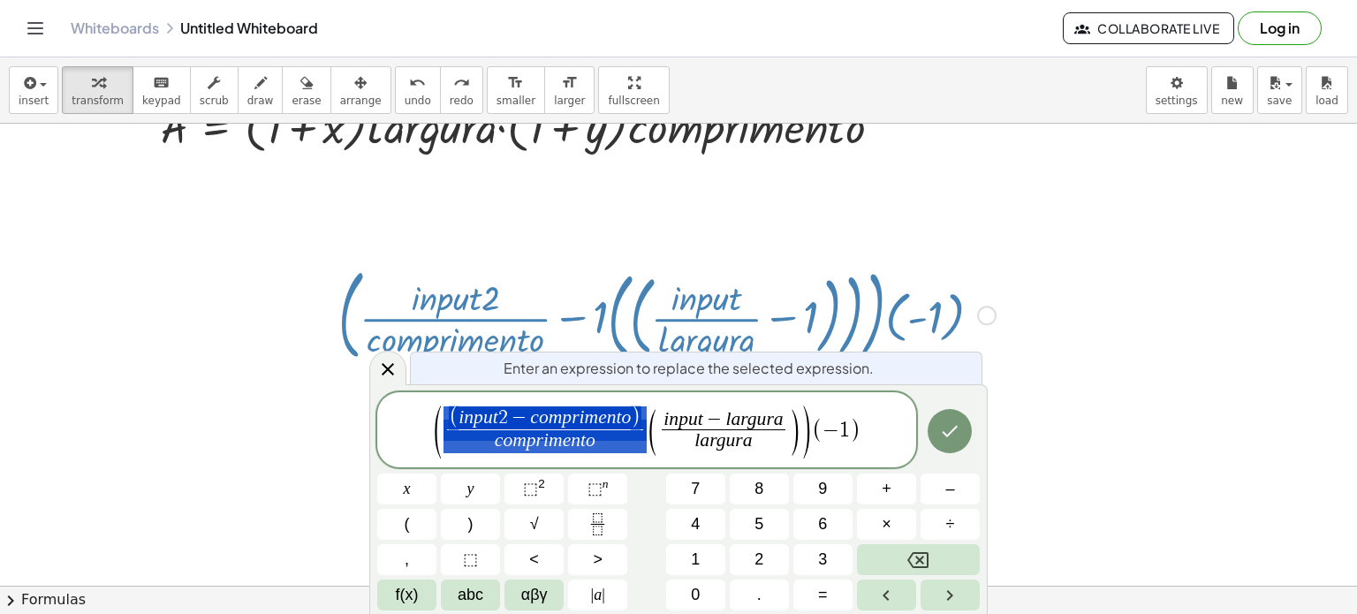
drag, startPoint x: 459, startPoint y: 420, endPoint x: 587, endPoint y: 449, distance: 130.5
drag, startPoint x: 533, startPoint y: 420, endPoint x: 581, endPoint y: 441, distance: 53.0
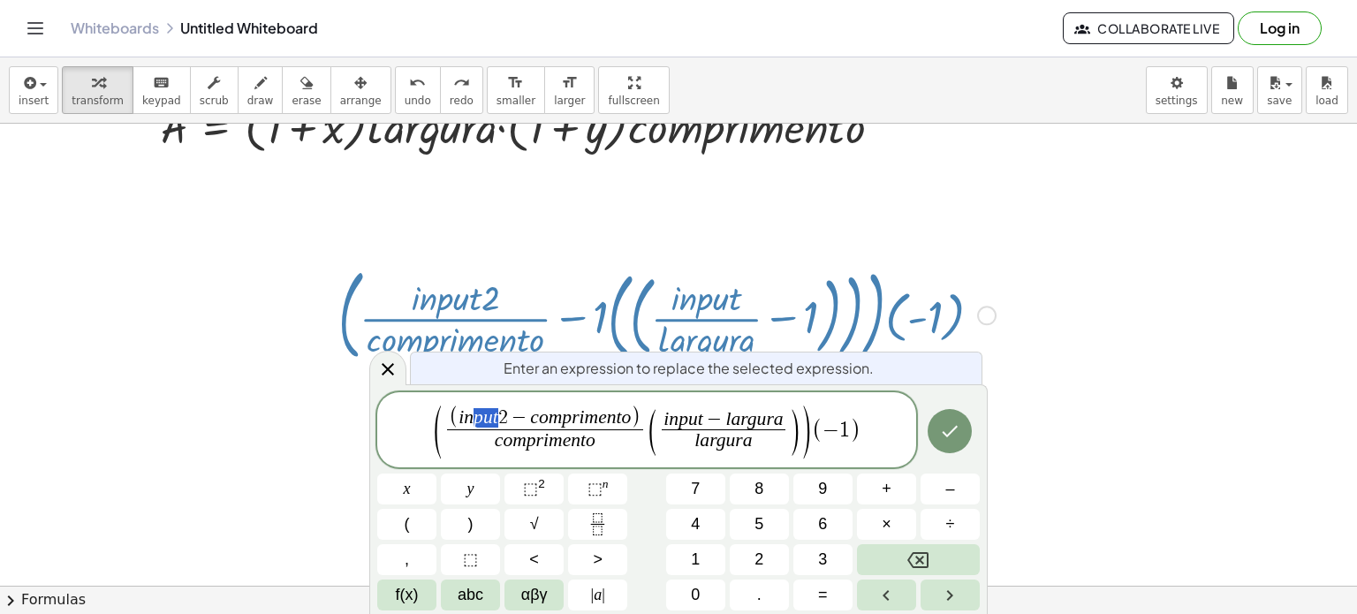
drag, startPoint x: 495, startPoint y: 418, endPoint x: 513, endPoint y: 413, distance: 19.1
drag, startPoint x: 527, startPoint y: 417, endPoint x: 625, endPoint y: 465, distance: 109.0
click at [614, 422] on span "i n p u t 2 − c o m p r i m e n t o" at bounding box center [544, 418] width 172 height 19
click at [577, 442] on var "n" at bounding box center [576, 439] width 10 height 21
drag, startPoint x: 530, startPoint y: 419, endPoint x: 579, endPoint y: 445, distance: 56.1
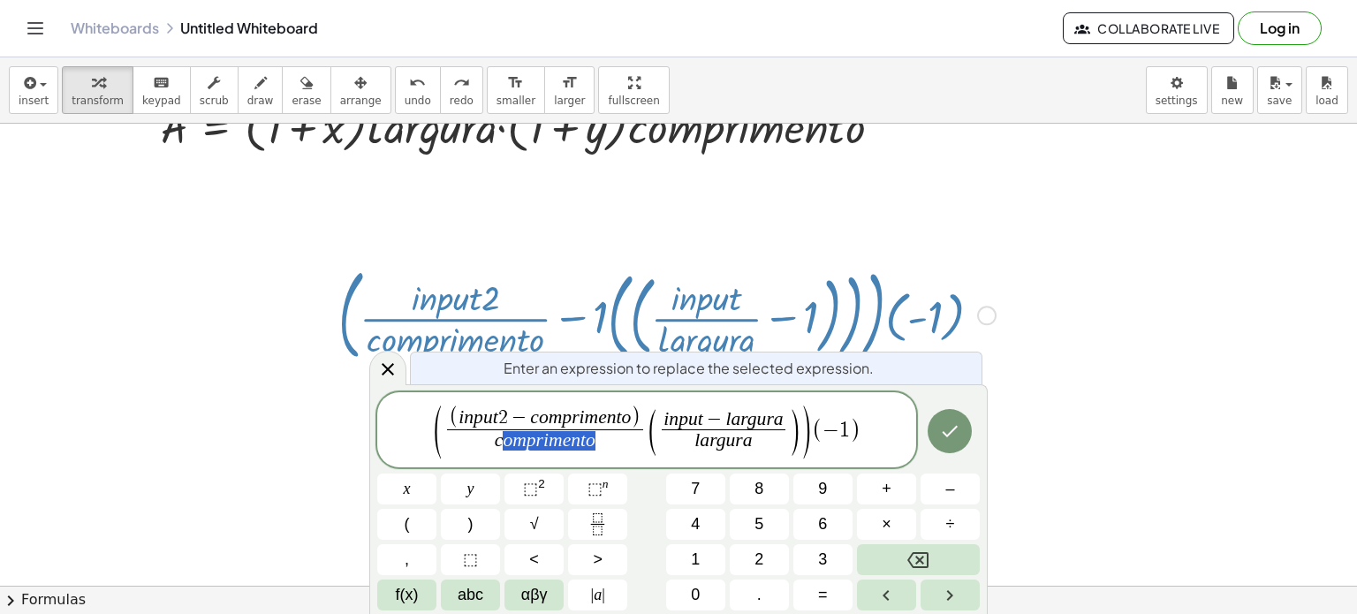
drag, startPoint x: 500, startPoint y: 444, endPoint x: 588, endPoint y: 449, distance: 88.4
click at [590, 449] on span "c o m p r i m e n t o" at bounding box center [545, 441] width 196 height 24
drag, startPoint x: 527, startPoint y: 421, endPoint x: 632, endPoint y: 412, distance: 105.5
click at [632, 412] on span "( i n p u t 2 − c o m p r i m e n t o )" at bounding box center [545, 417] width 193 height 23
click at [499, 417] on span "2" at bounding box center [503, 417] width 10 height 19
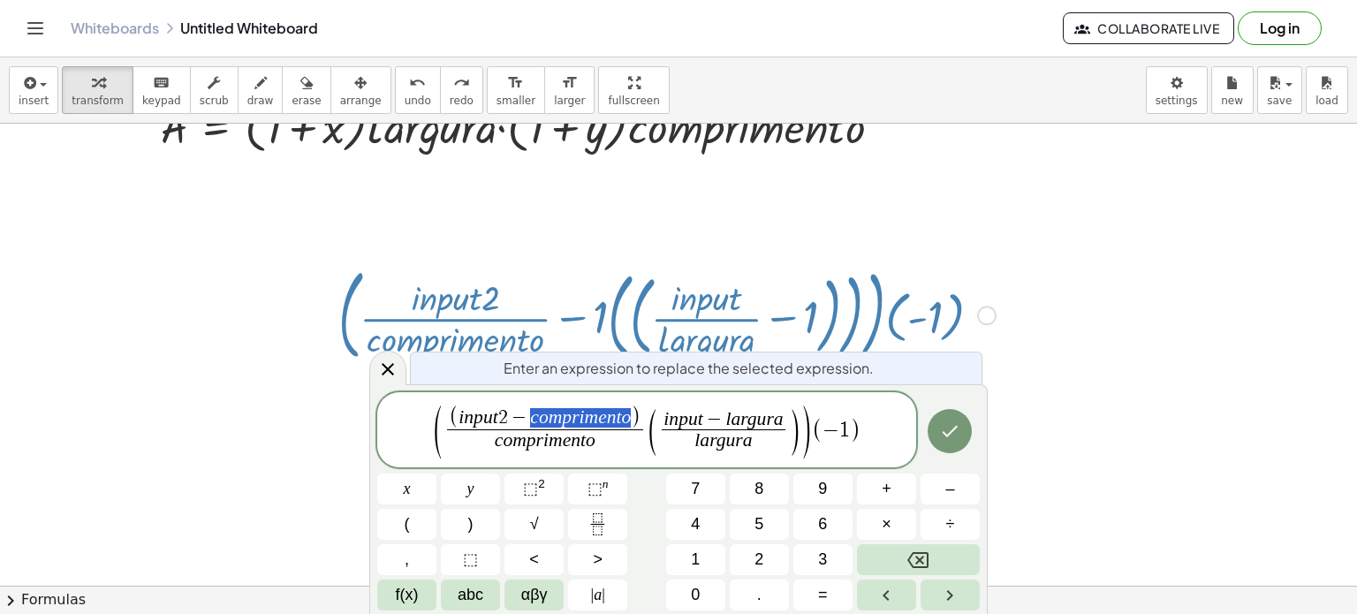
drag, startPoint x: 533, startPoint y: 412, endPoint x: 633, endPoint y: 420, distance: 101.0
